Goal: Information Seeking & Learning: Understand process/instructions

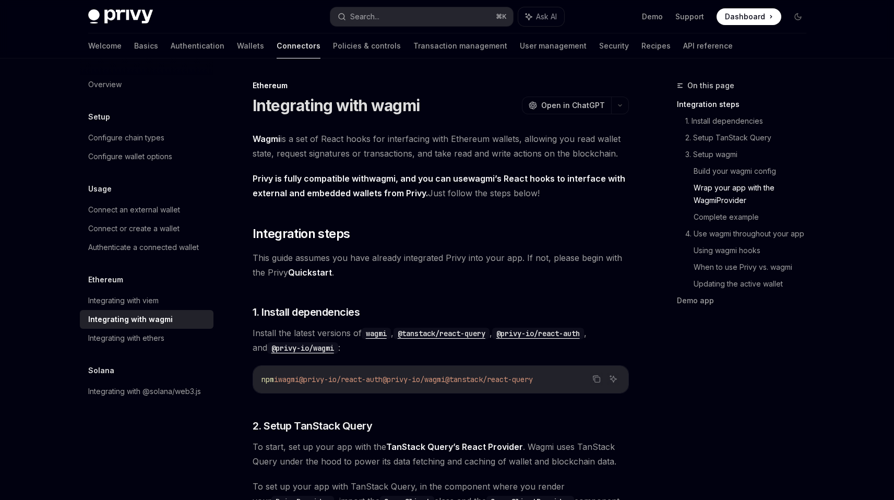
scroll to position [1461, 0]
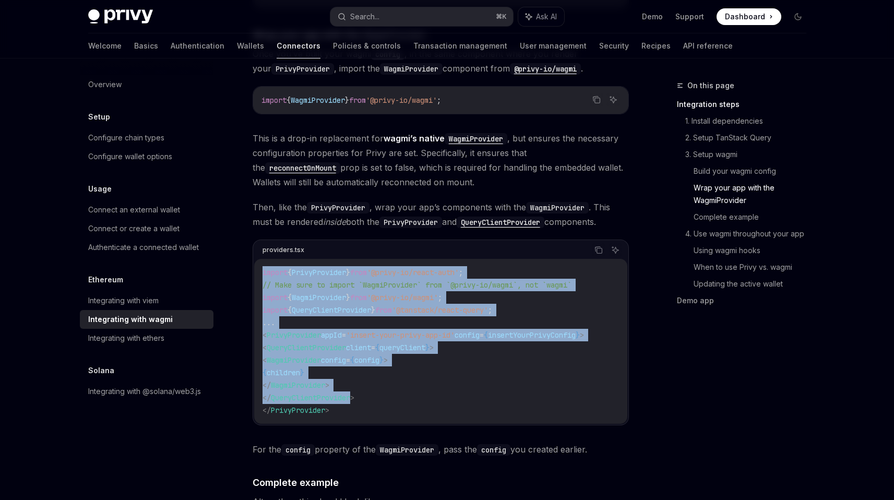
drag, startPoint x: 263, startPoint y: 261, endPoint x: 363, endPoint y: 385, distance: 159.2
click at [363, 385] on code "import { PrivyProvider } from '@privy-io/react-auth' ; // Make sure to import `…" at bounding box center [440, 341] width 356 height 150
drag, startPoint x: 359, startPoint y: 394, endPoint x: 245, endPoint y: 254, distance: 180.9
click at [245, 254] on div "Ethereum Integrating with wagmi OpenAI Open in ChatGPT OpenAI Open in ChatGPT W…" at bounding box center [343, 306] width 576 height 3377
click at [279, 268] on span "import" at bounding box center [274, 272] width 25 height 9
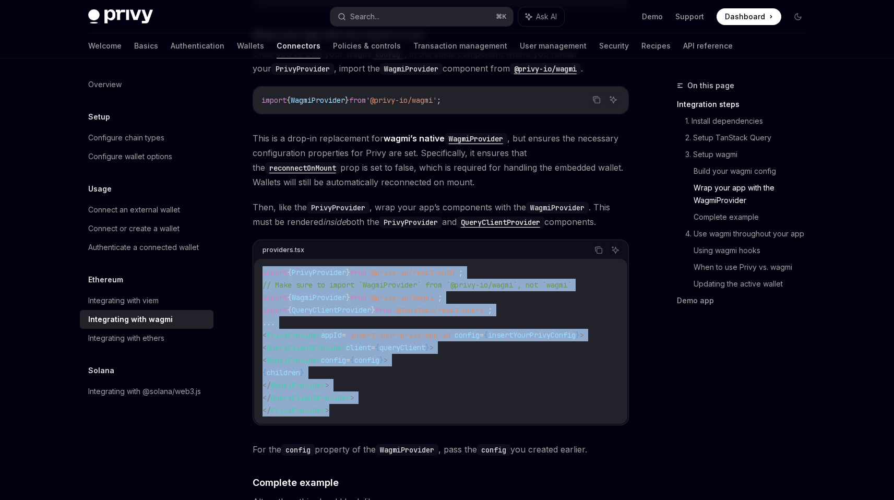
drag, startPoint x: 262, startPoint y: 262, endPoint x: 356, endPoint y: 395, distance: 162.8
click at [356, 395] on code "import { PrivyProvider } from '@privy-io/react-auth' ; // Make sure to import `…" at bounding box center [440, 341] width 356 height 150
drag, startPoint x: 352, startPoint y: 397, endPoint x: 243, endPoint y: 260, distance: 175.2
click at [243, 260] on div "Ethereum Integrating with wagmi OpenAI Open in ChatGPT OpenAI Open in ChatGPT W…" at bounding box center [343, 306] width 576 height 3377
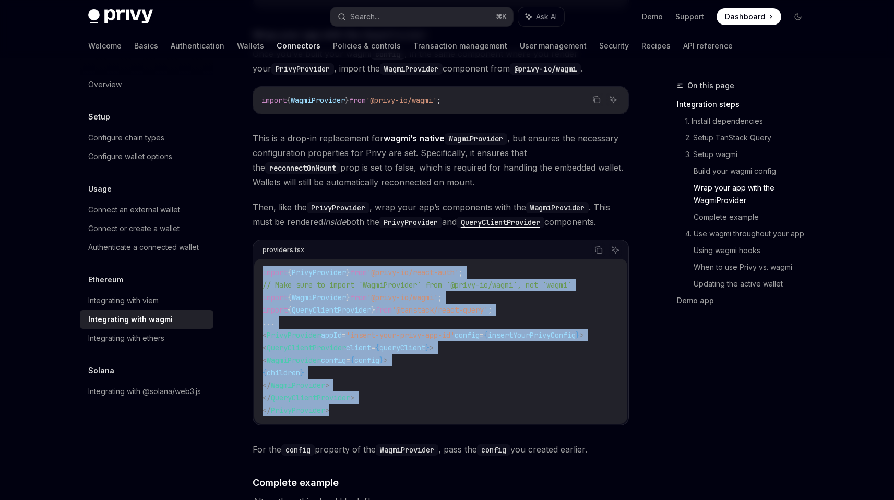
click at [281, 268] on code "import { PrivyProvider } from '@privy-io/react-auth' ; // Make sure to import `…" at bounding box center [440, 341] width 356 height 150
drag, startPoint x: 263, startPoint y: 262, endPoint x: 365, endPoint y: 393, distance: 165.9
click at [368, 391] on code "import { PrivyProvider } from '@privy-io/react-auth' ; // Make sure to import `…" at bounding box center [440, 341] width 356 height 150
drag, startPoint x: 363, startPoint y: 394, endPoint x: 255, endPoint y: 262, distance: 171.2
click at [255, 262] on div "import { PrivyProvider } from '@privy-io/react-auth' ; // Make sure to import `…" at bounding box center [440, 341] width 373 height 165
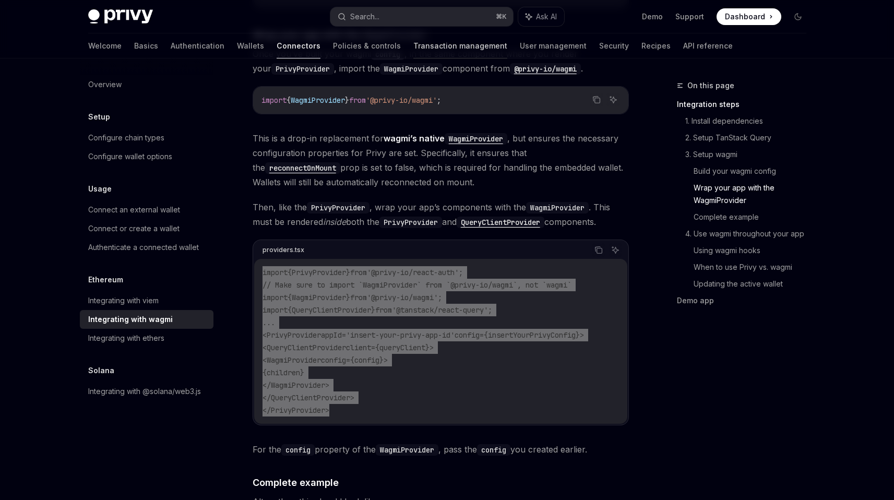
type textarea "*"
